Goal: Find specific page/section: Find specific page/section

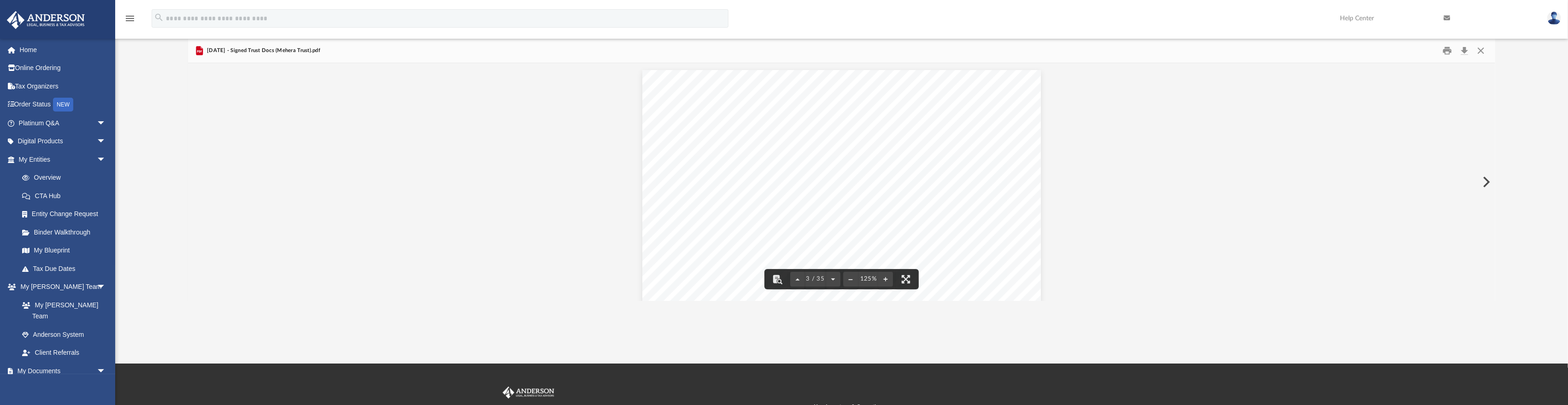
scroll to position [1240, 0]
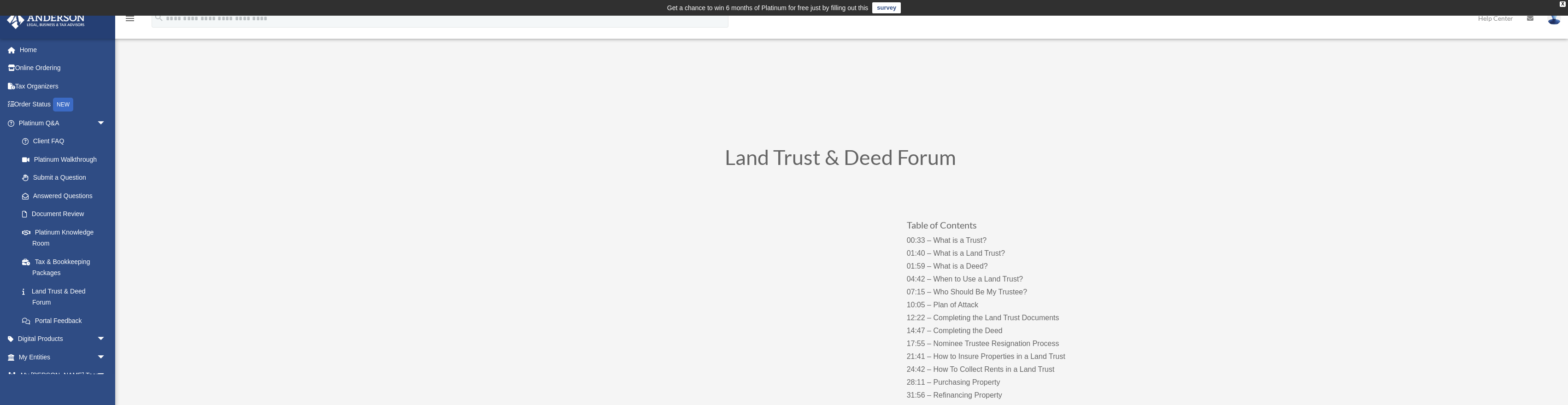
scroll to position [91, 0]
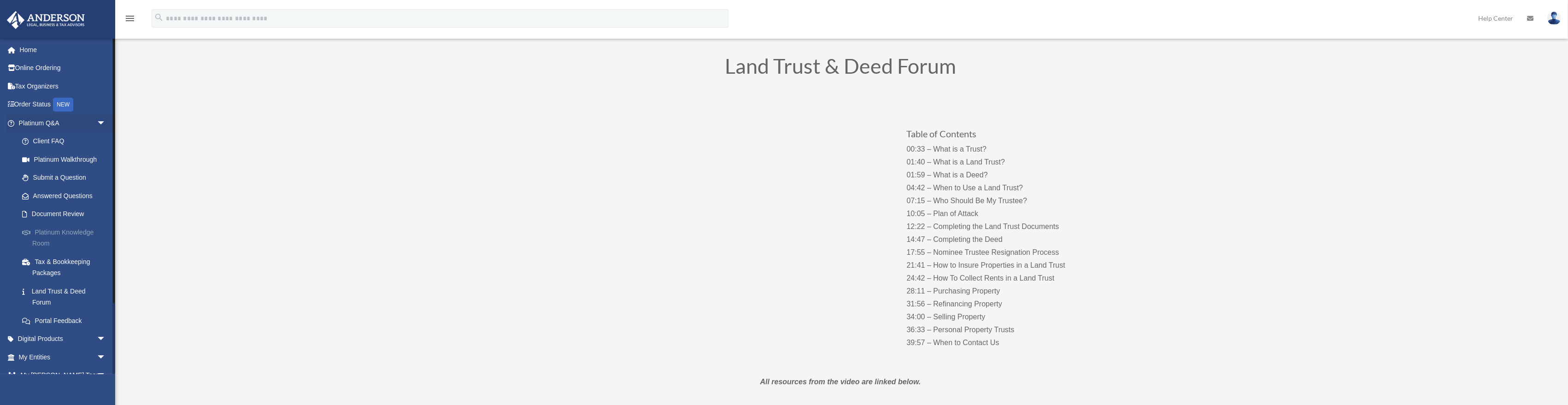
click at [67, 231] on link "Platinum Knowledge Room" at bounding box center [66, 238] width 107 height 29
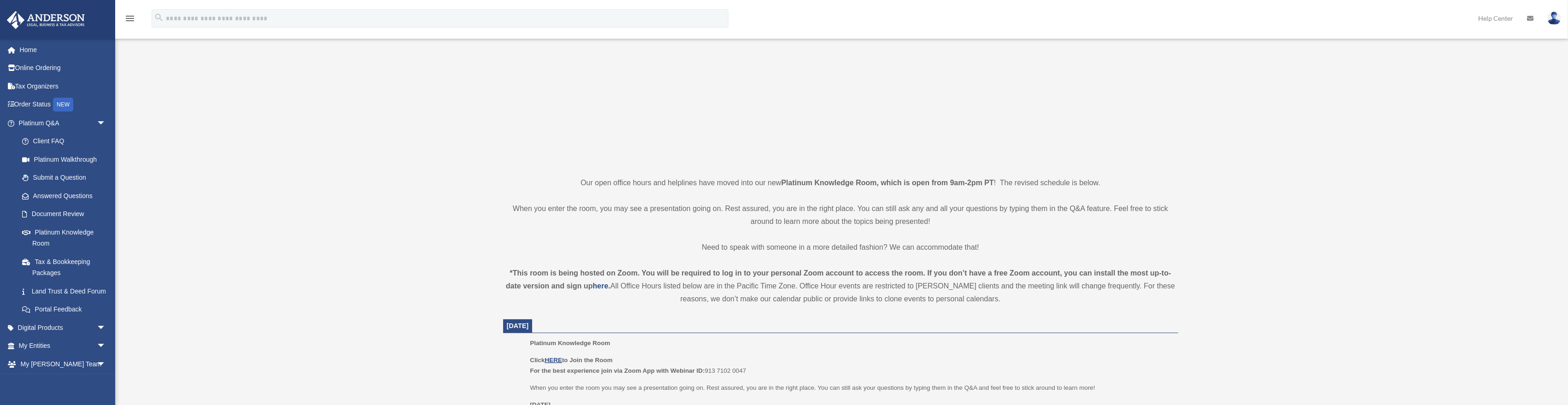
scroll to position [280, 0]
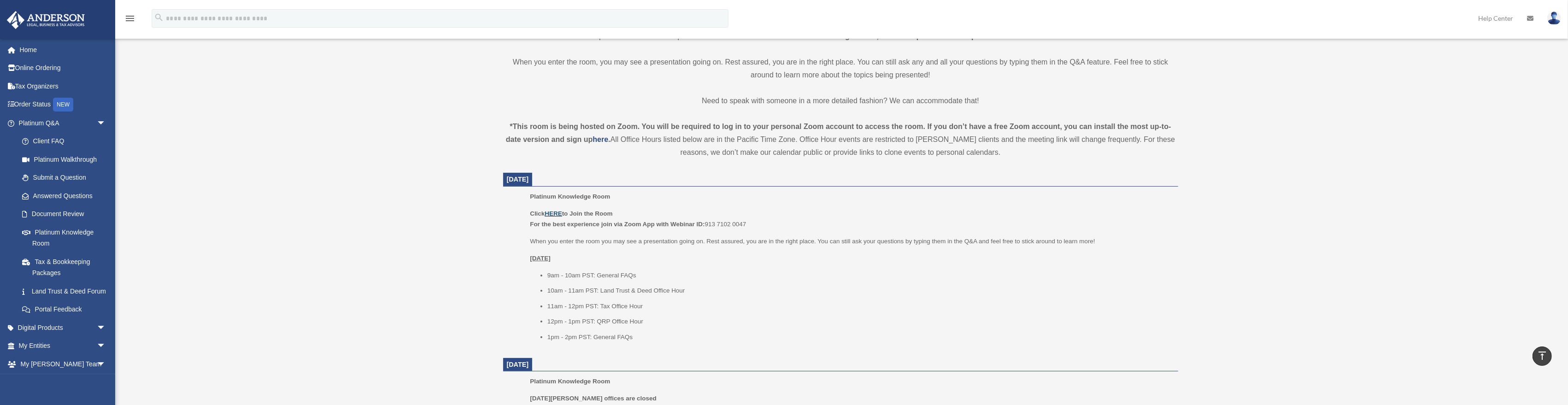
click at [559, 213] on u "HERE" at bounding box center [553, 213] width 17 height 7
